Goal: Task Accomplishment & Management: Use online tool/utility

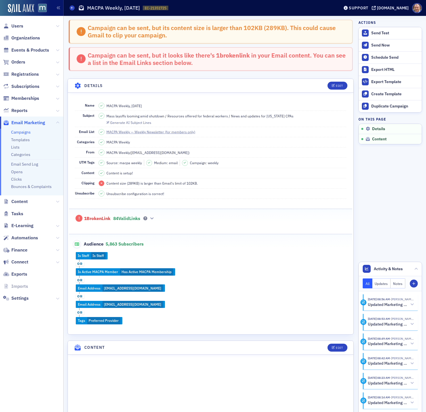
scroll to position [293, 0]
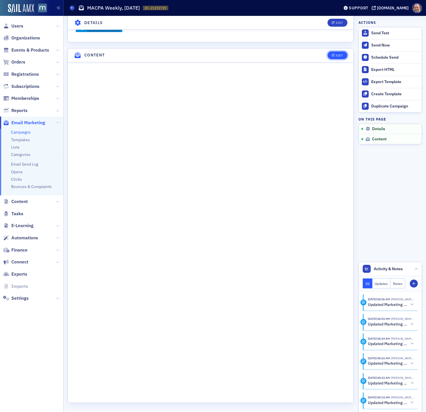
click at [337, 55] on div "Edit" at bounding box center [339, 55] width 7 height 3
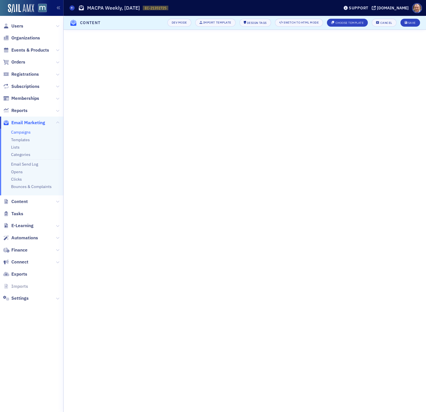
scroll to position [0, 0]
click at [411, 24] on div "Save" at bounding box center [412, 22] width 8 height 3
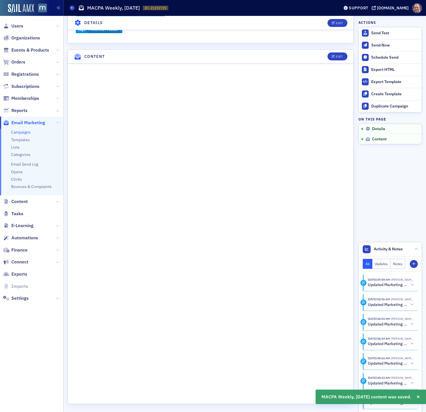
scroll to position [265, 0]
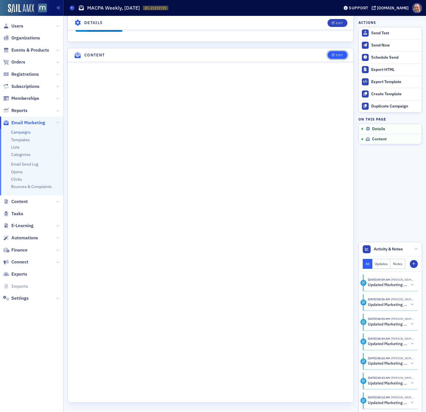
click at [339, 54] on div "Edit" at bounding box center [339, 55] width 7 height 3
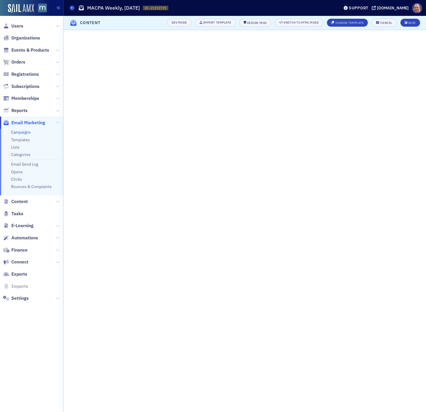
scroll to position [0, 0]
click at [412, 24] on button "Save" at bounding box center [410, 23] width 20 height 8
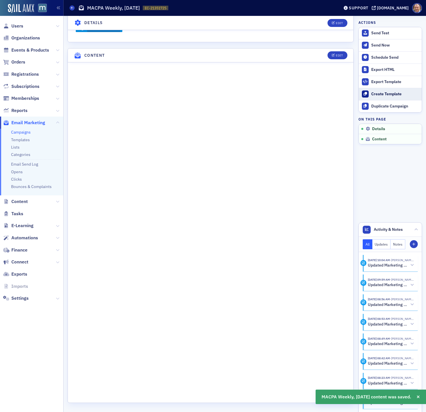
scroll to position [265, 0]
click at [339, 54] on div "Edit" at bounding box center [339, 55] width 7 height 3
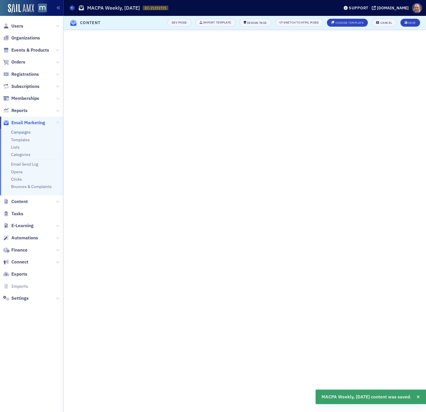
scroll to position [0, 0]
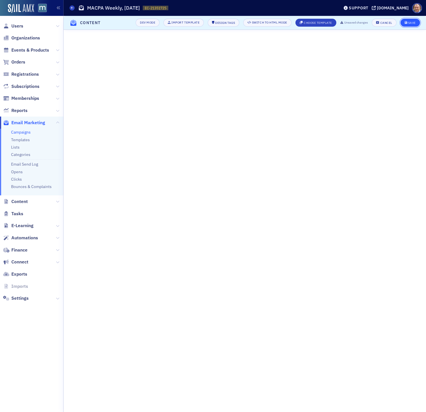
click at [405, 24] on icon "submit" at bounding box center [406, 22] width 3 height 3
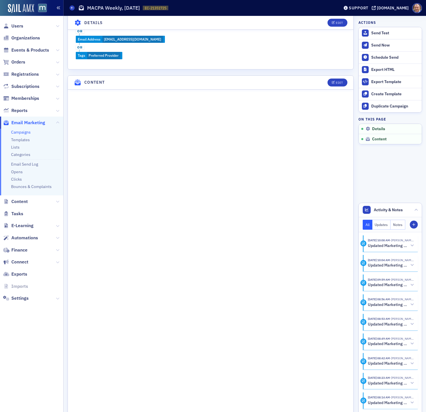
scroll to position [293, 0]
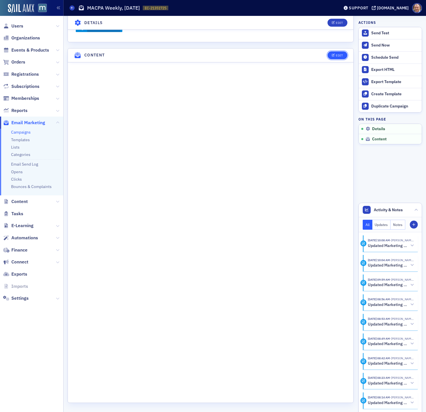
click at [336, 54] on div "Edit" at bounding box center [339, 55] width 7 height 3
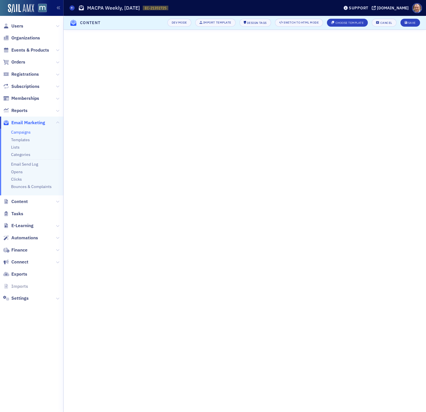
scroll to position [0, 0]
click at [410, 21] on div "Save" at bounding box center [412, 22] width 8 height 3
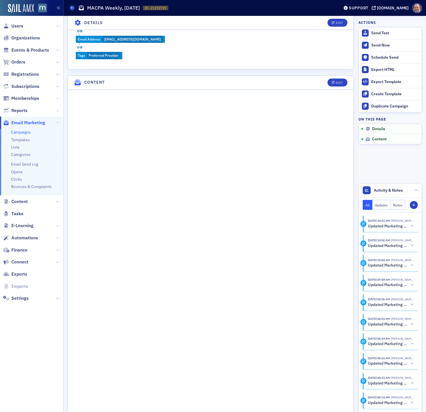
scroll to position [293, 0]
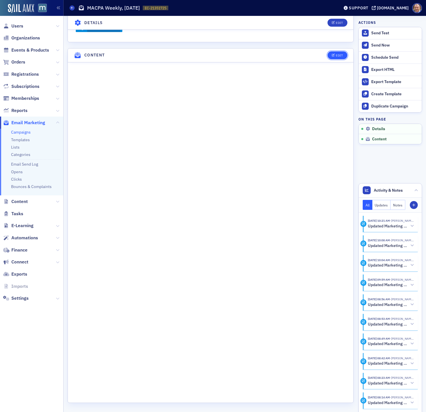
click at [340, 55] on div "Edit" at bounding box center [339, 55] width 7 height 3
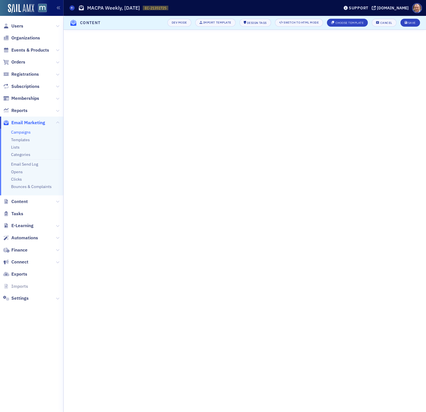
scroll to position [0, 0]
click at [414, 24] on div "Save" at bounding box center [412, 22] width 8 height 3
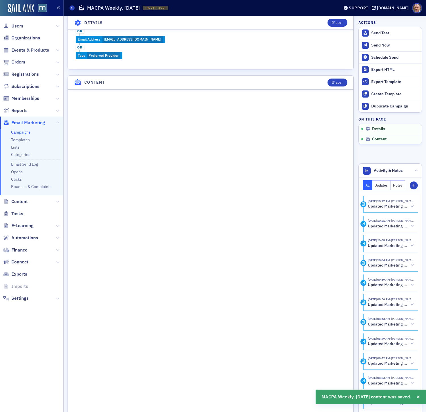
scroll to position [293, 0]
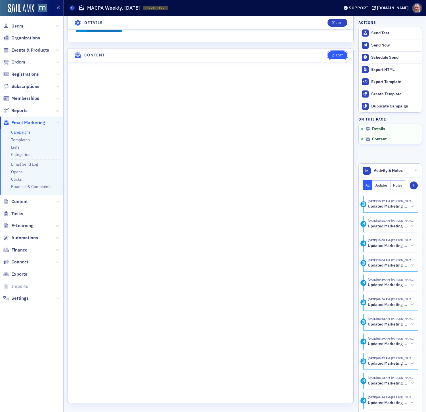
click at [339, 56] on button "Edit" at bounding box center [338, 55] width 20 height 8
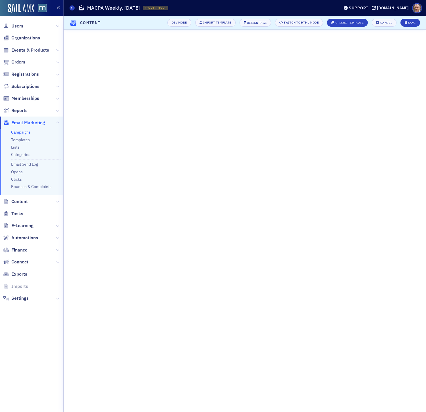
scroll to position [0, 0]
click at [409, 20] on button "Save" at bounding box center [410, 23] width 20 height 8
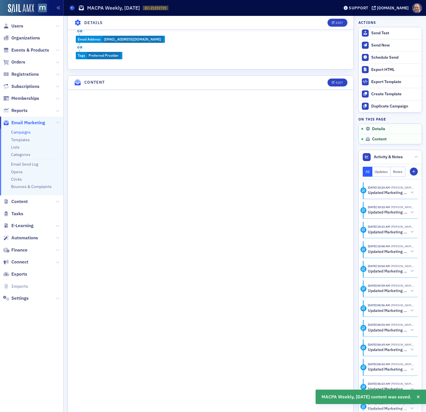
scroll to position [293, 0]
